Goal: Transaction & Acquisition: Purchase product/service

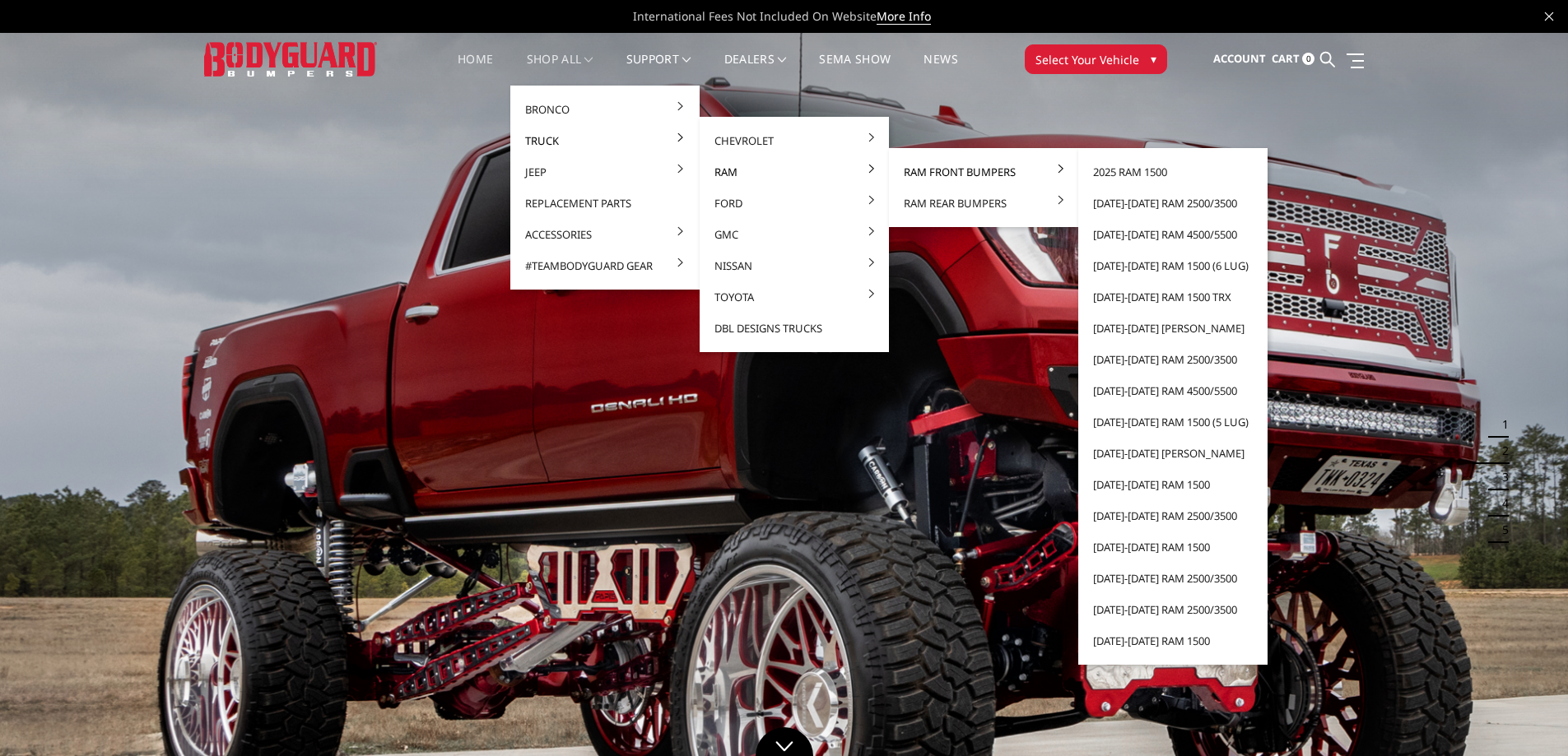
click at [990, 171] on link "Ram Front Bumpers" at bounding box center [983, 172] width 176 height 32
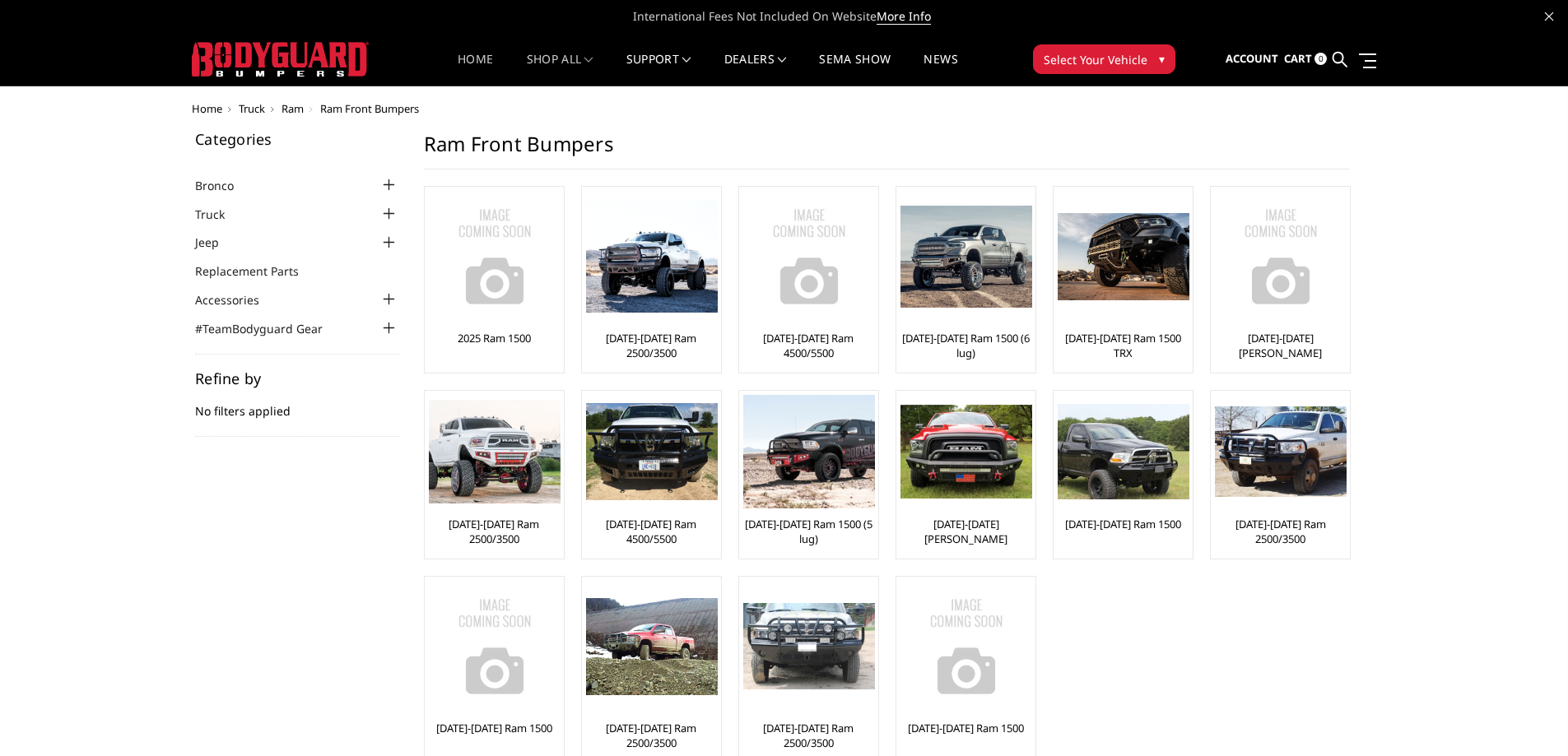
click at [481, 56] on link "Home" at bounding box center [475, 69] width 35 height 32
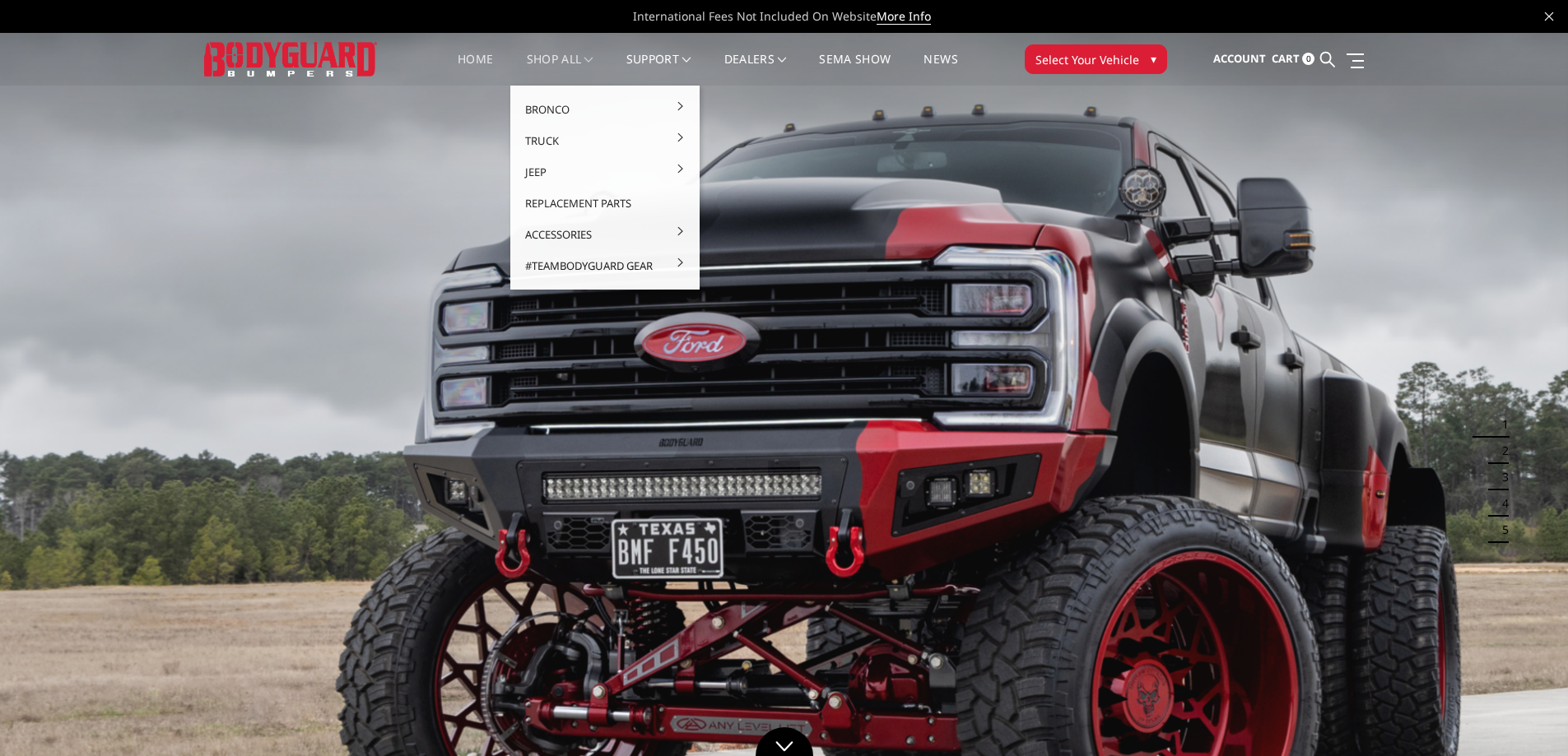
click at [543, 57] on link "shop all" at bounding box center [560, 69] width 67 height 32
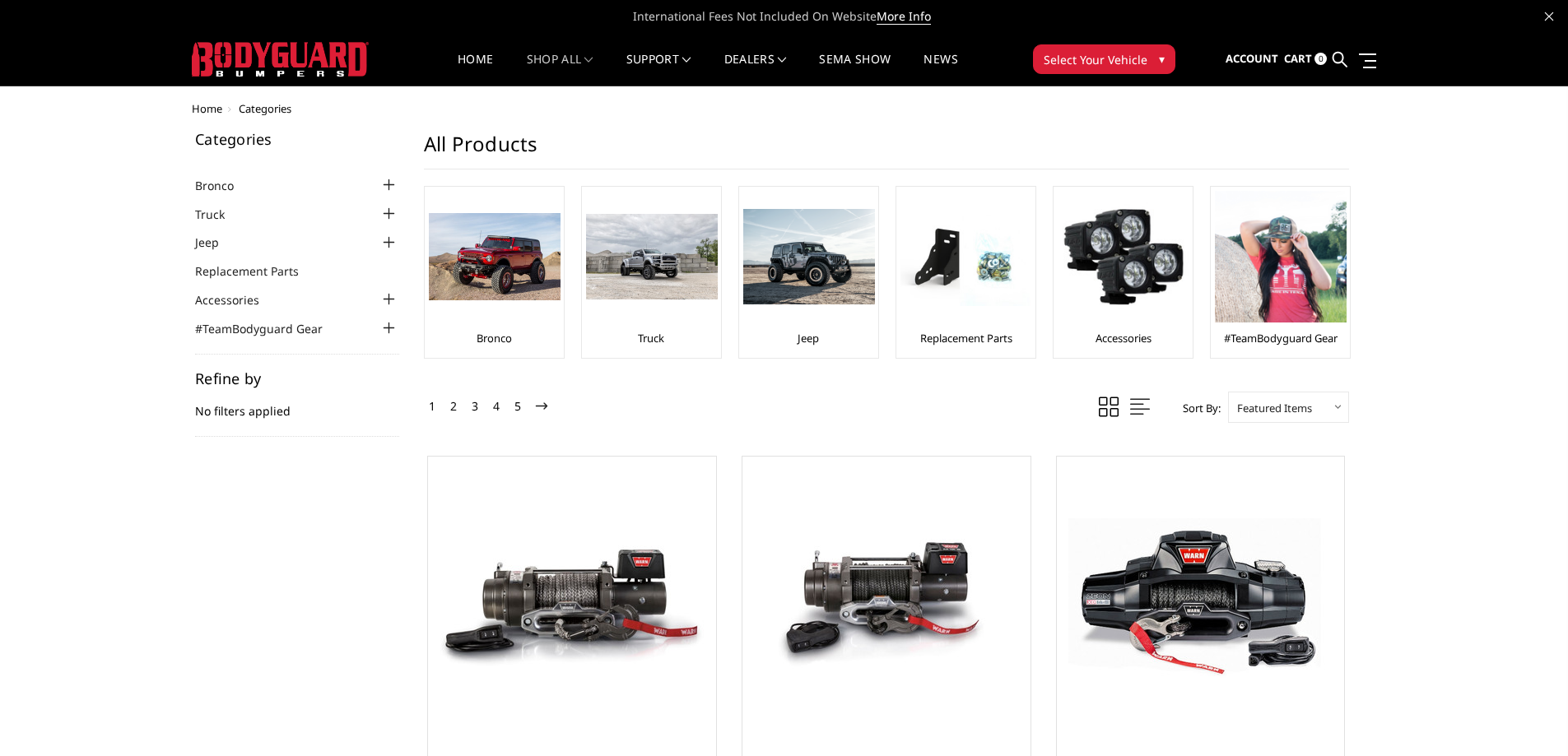
click at [471, 49] on nav "Home shop all Bronco 2021-2025 Bronco Front 2021-2025 Bronco Rear 2021-2025 Bro…" at bounding box center [708, 59] width 629 height 53
click at [478, 60] on link "Home" at bounding box center [475, 69] width 35 height 32
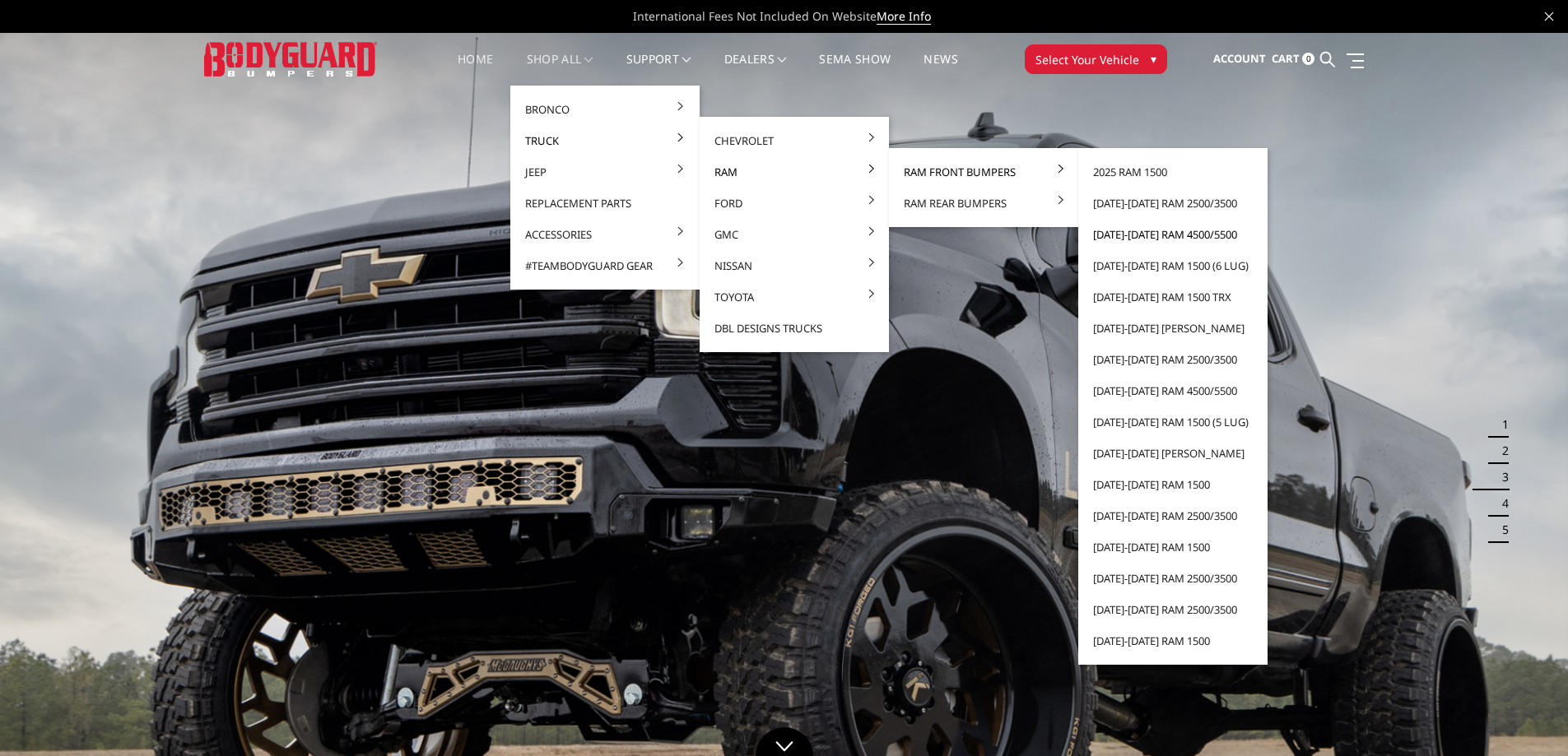
click at [1165, 232] on link "[DATE]-[DATE] Ram 4500/5500" at bounding box center [1173, 234] width 176 height 32
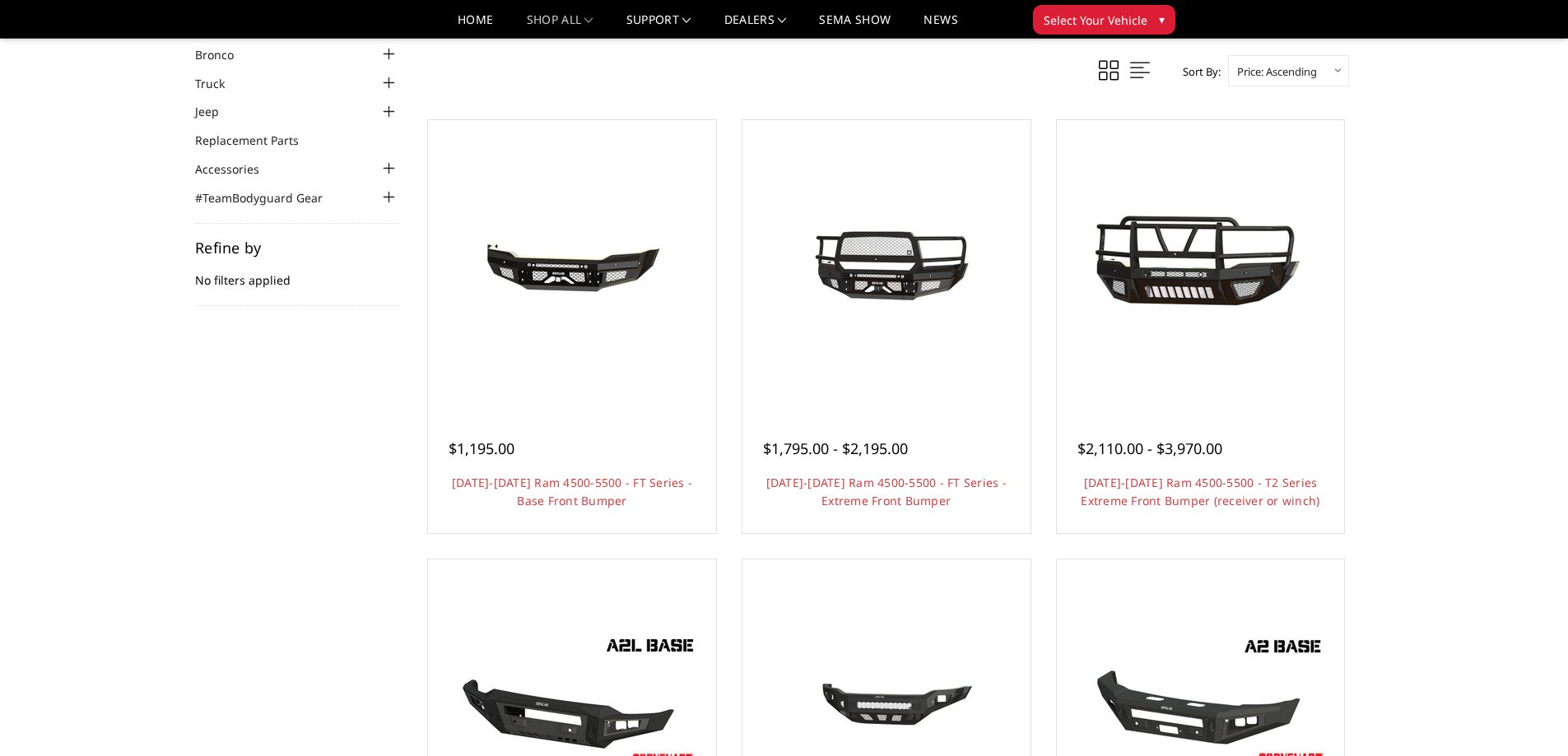
scroll to position [165, 0]
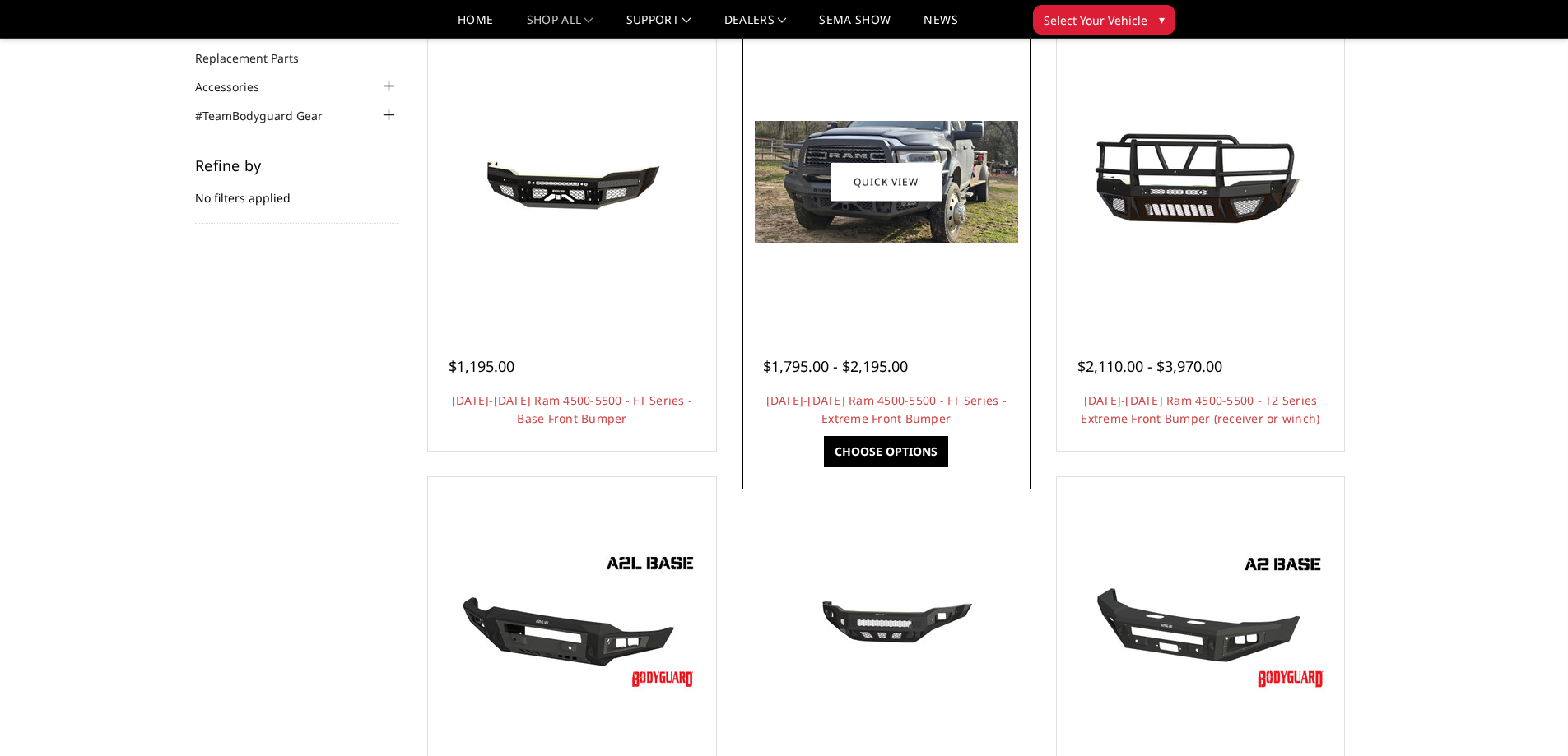
click at [857, 287] on div at bounding box center [887, 182] width 280 height 280
